Goal: Transaction & Acquisition: Purchase product/service

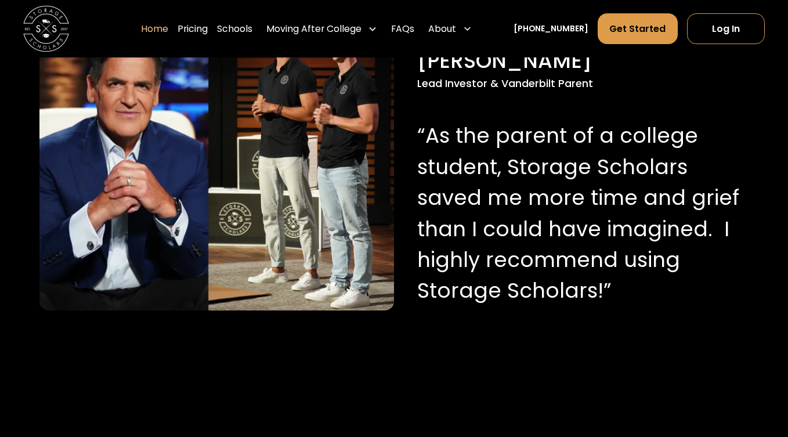
scroll to position [1209, 0]
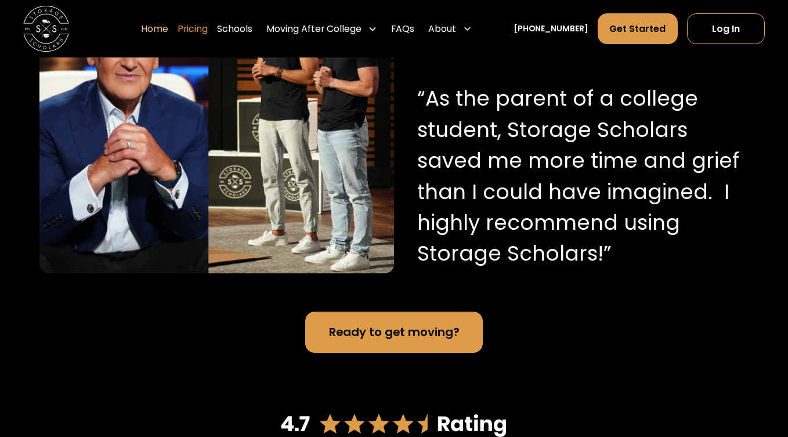
click at [208, 28] on link "Pricing" at bounding box center [193, 29] width 30 height 32
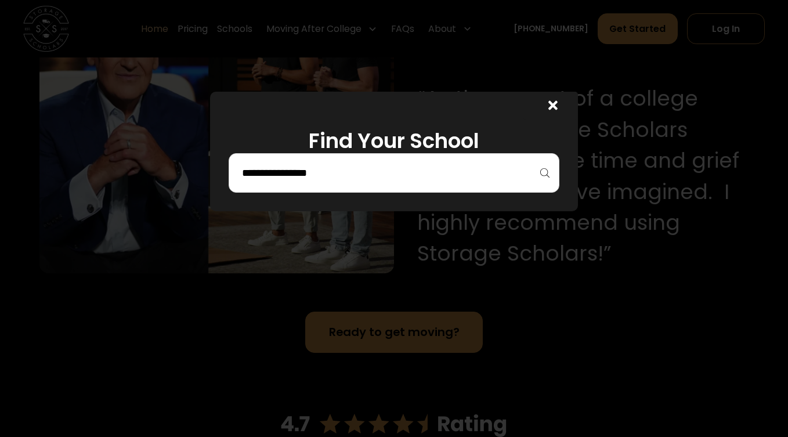
click at [307, 209] on div "Find Your School" at bounding box center [393, 152] width 367 height 120
click at [303, 186] on div at bounding box center [394, 172] width 331 height 39
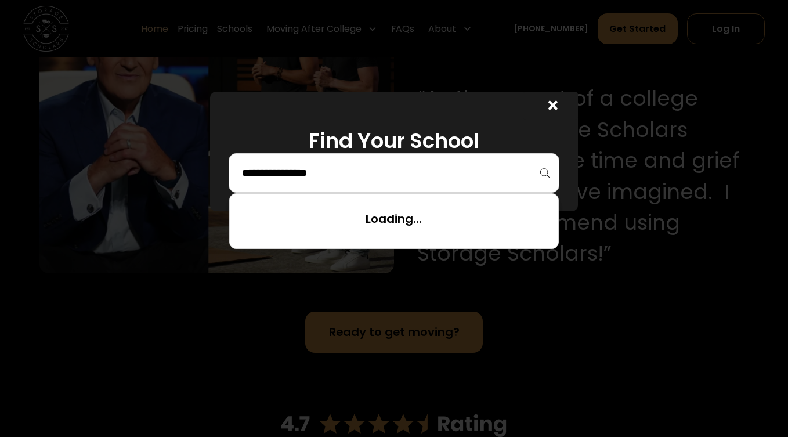
click at [295, 167] on input "search" at bounding box center [394, 173] width 306 height 20
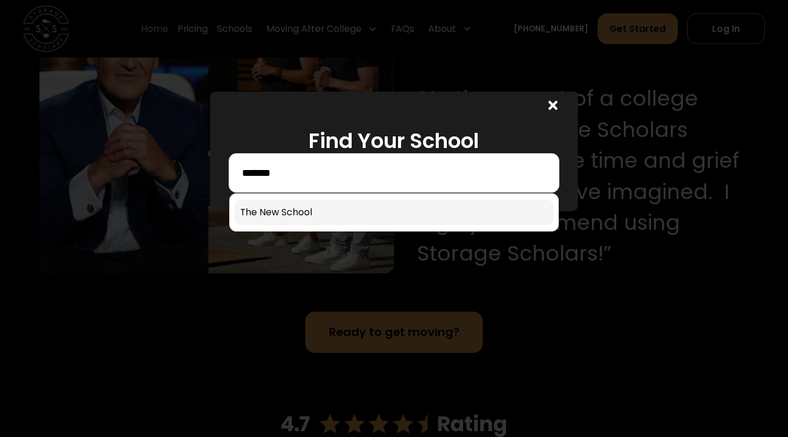
type input "*******"
click at [316, 209] on link at bounding box center [393, 213] width 319 height 26
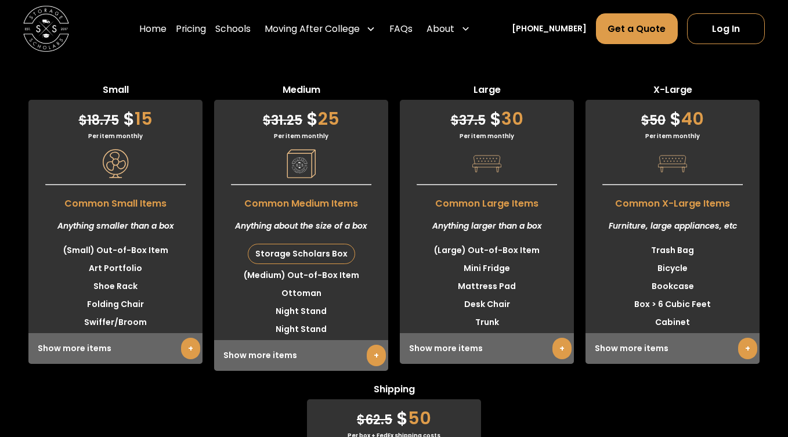
scroll to position [2867, 0]
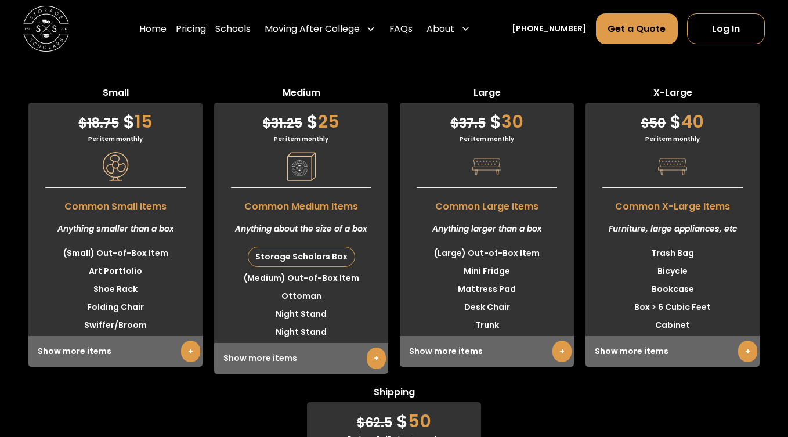
click at [372, 361] on link "+" at bounding box center [376, 358] width 19 height 21
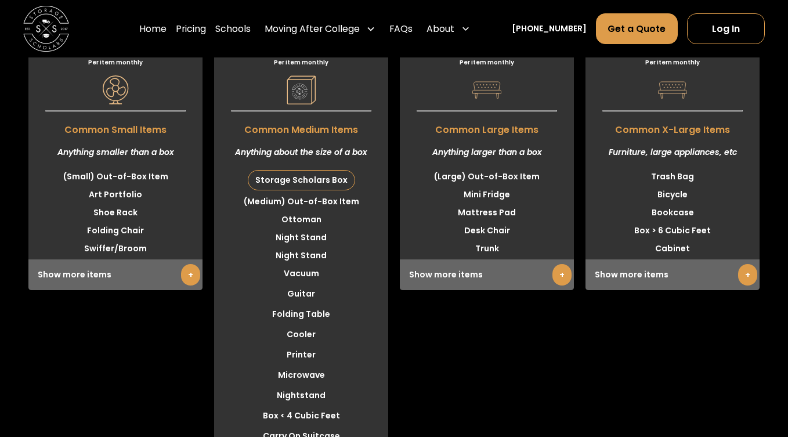
scroll to position [2944, 0]
click at [520, 272] on div "Show more items +" at bounding box center [487, 274] width 174 height 31
click at [559, 276] on link "+" at bounding box center [561, 273] width 19 height 21
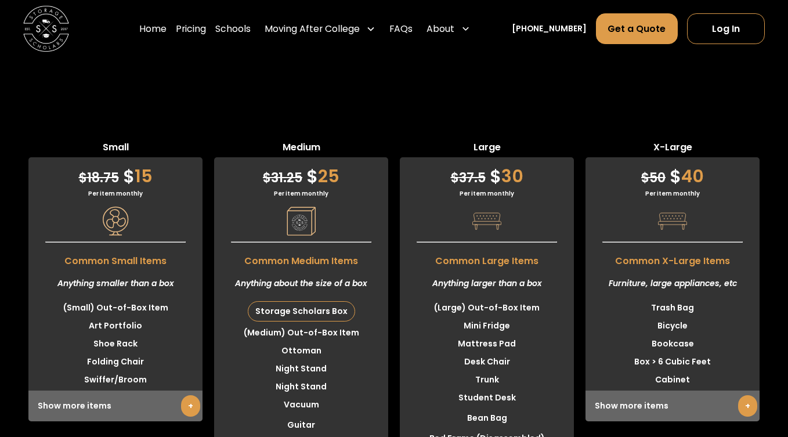
scroll to position [2629, 0]
